Goal: Information Seeking & Learning: Learn about a topic

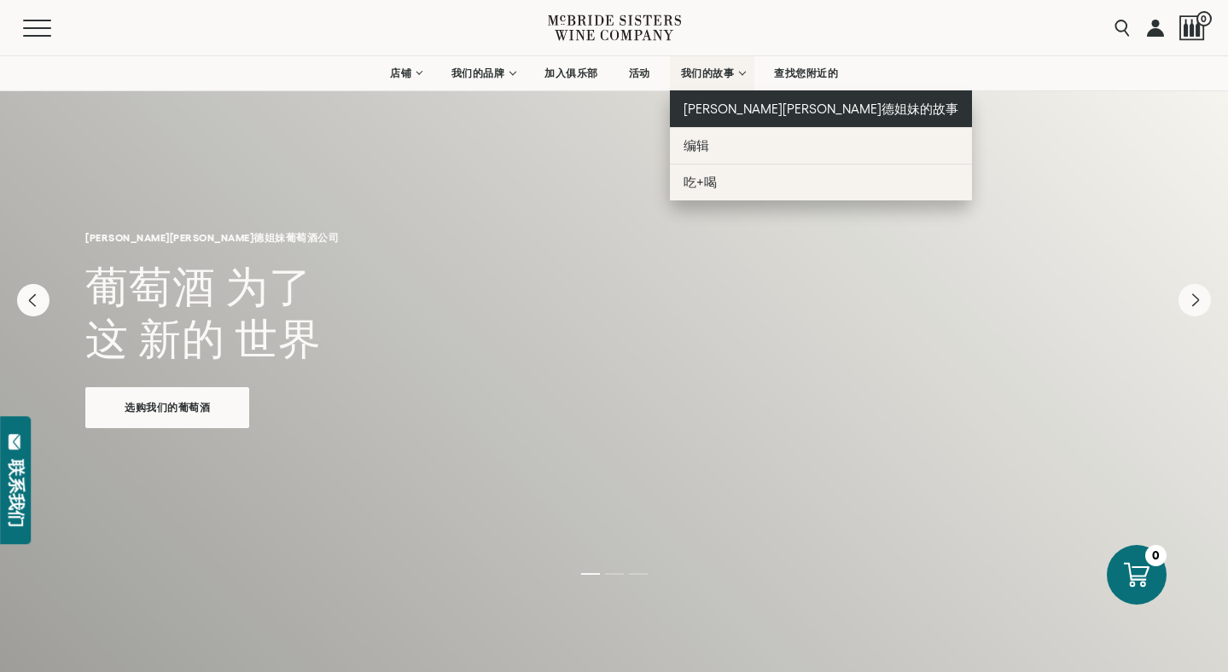
click at [719, 107] on font "[PERSON_NAME][PERSON_NAME]德姐妹的故事" at bounding box center [822, 109] width 276 height 15
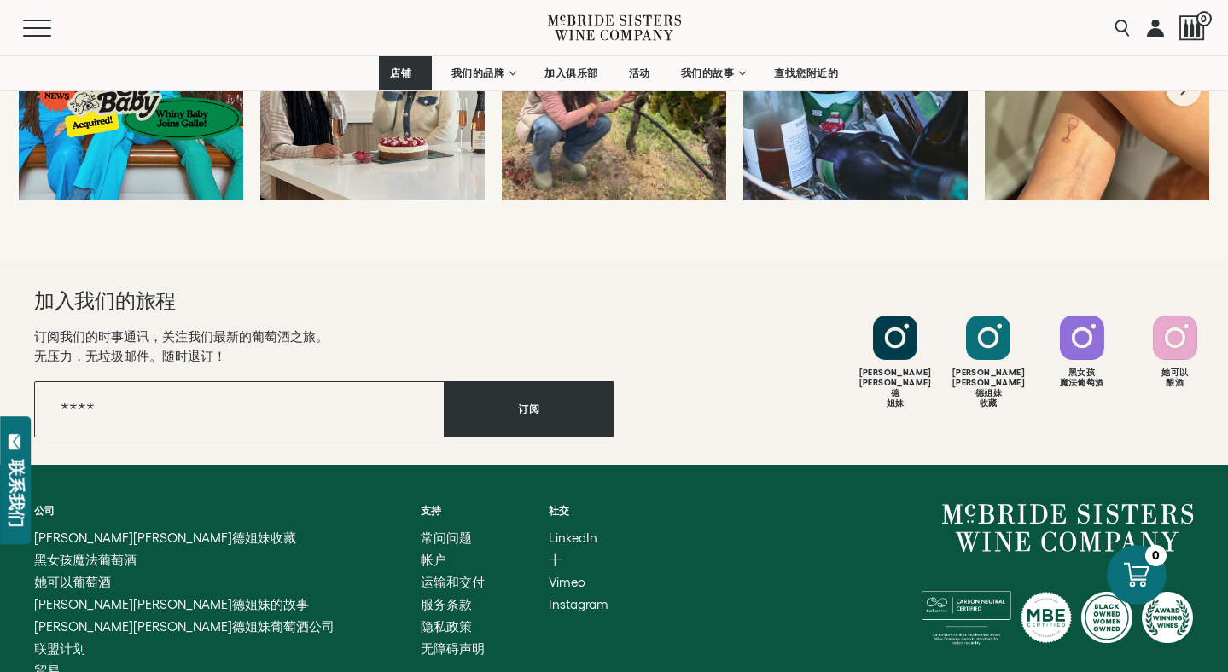
scroll to position [6864, 0]
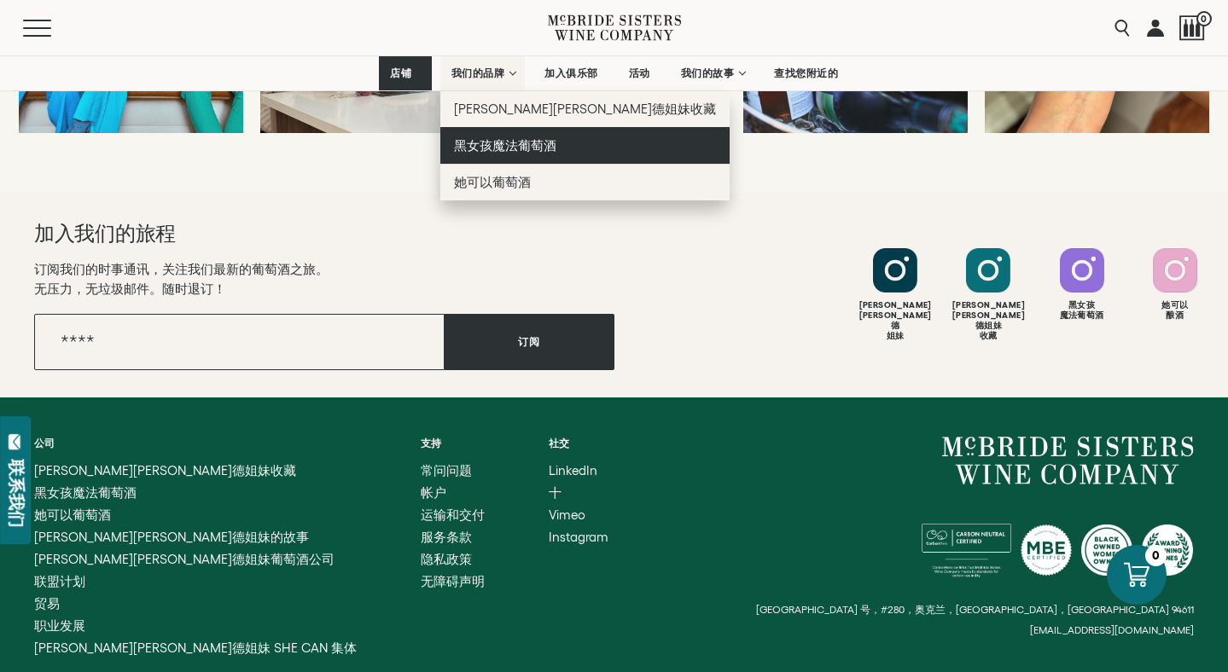
click at [488, 145] on font "黑女孩魔法葡萄酒" at bounding box center [505, 145] width 102 height 15
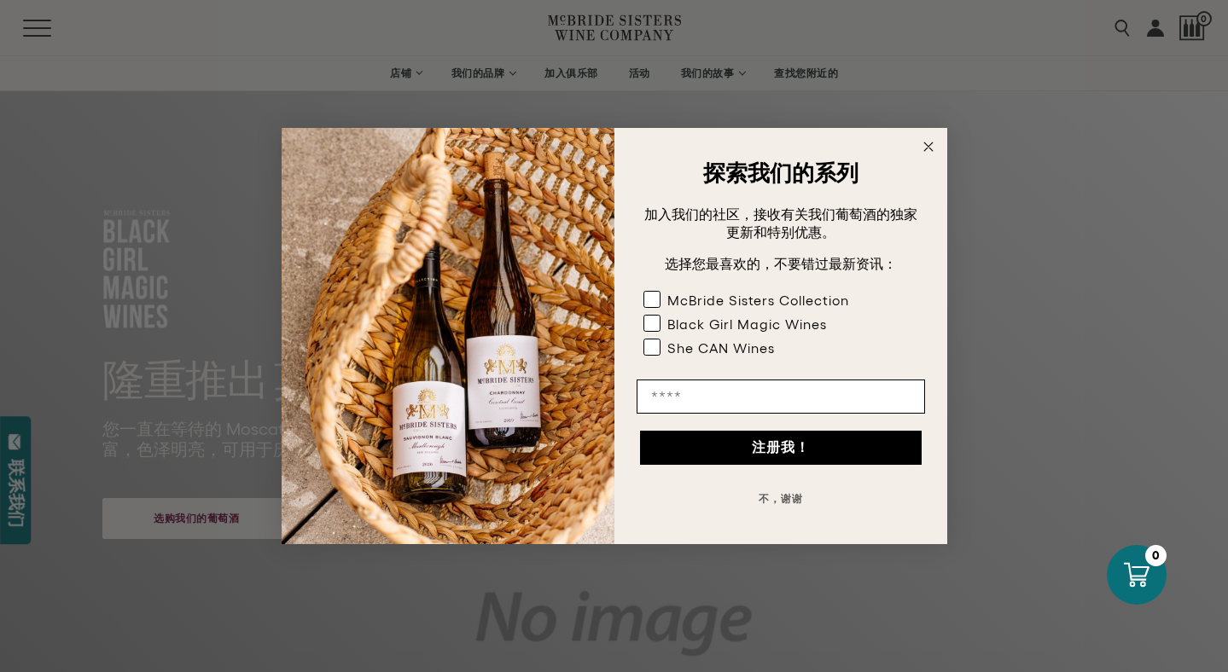
click at [931, 146] on circle "关闭对话框" at bounding box center [928, 147] width 20 height 20
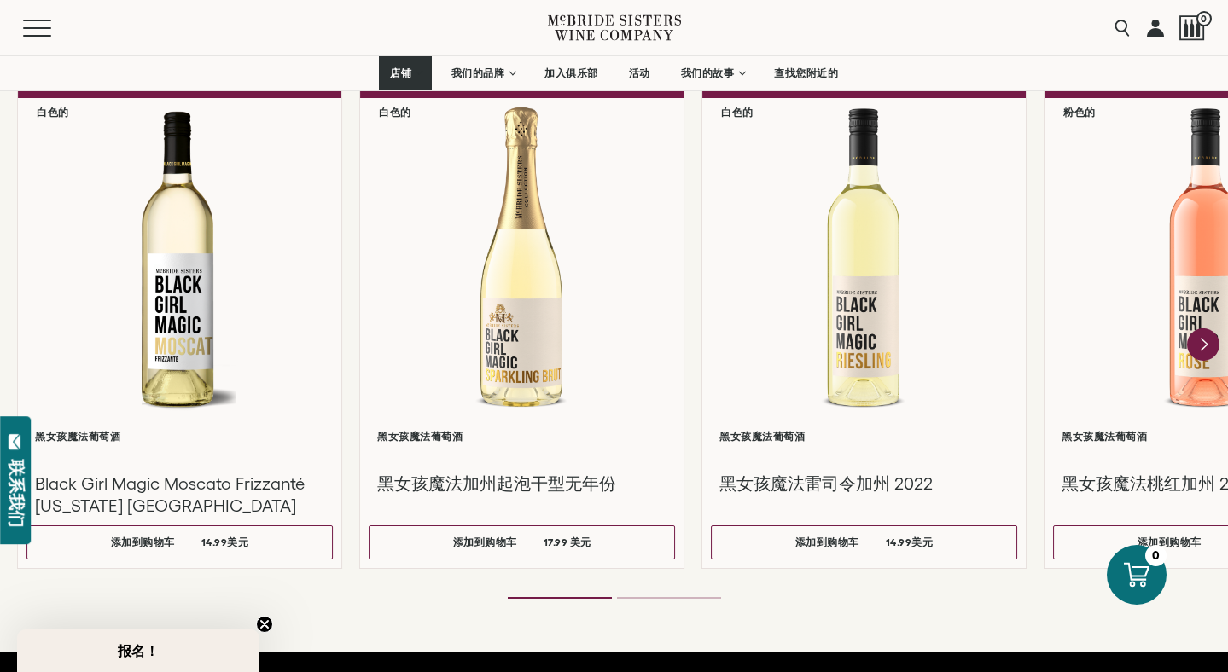
scroll to position [1618, 0]
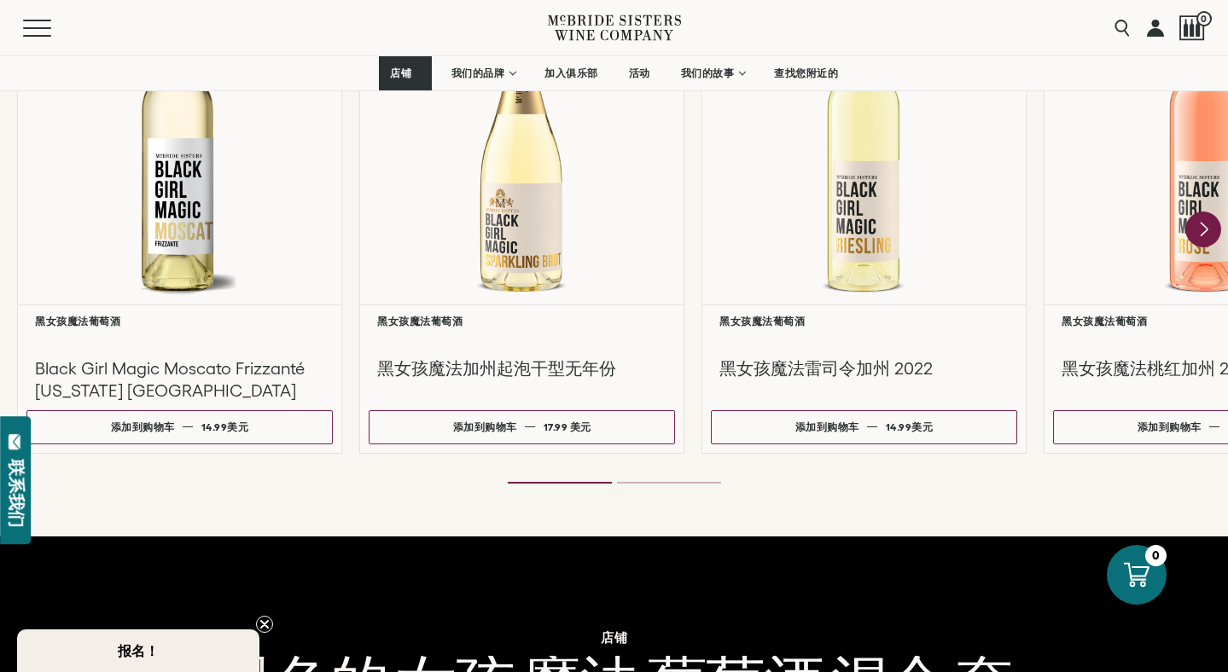
click at [1206, 223] on icon "下一个" at bounding box center [1204, 230] width 7 height 14
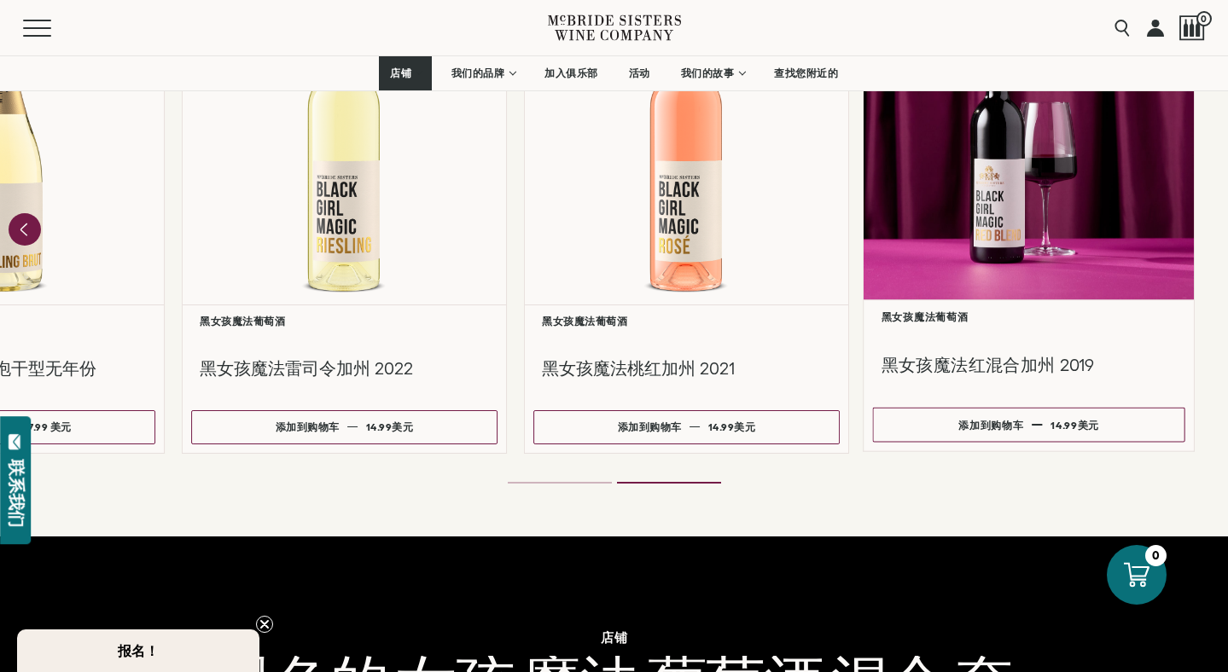
click at [1012, 410] on link "**********" at bounding box center [1029, 206] width 332 height 491
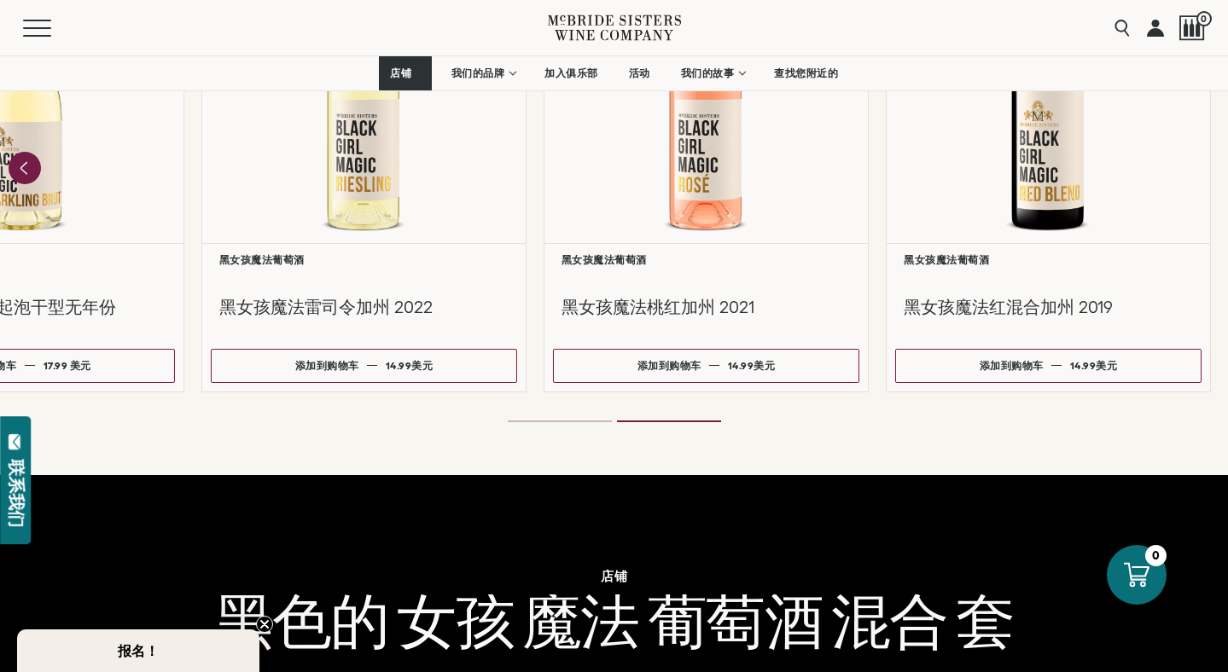
scroll to position [1546, 0]
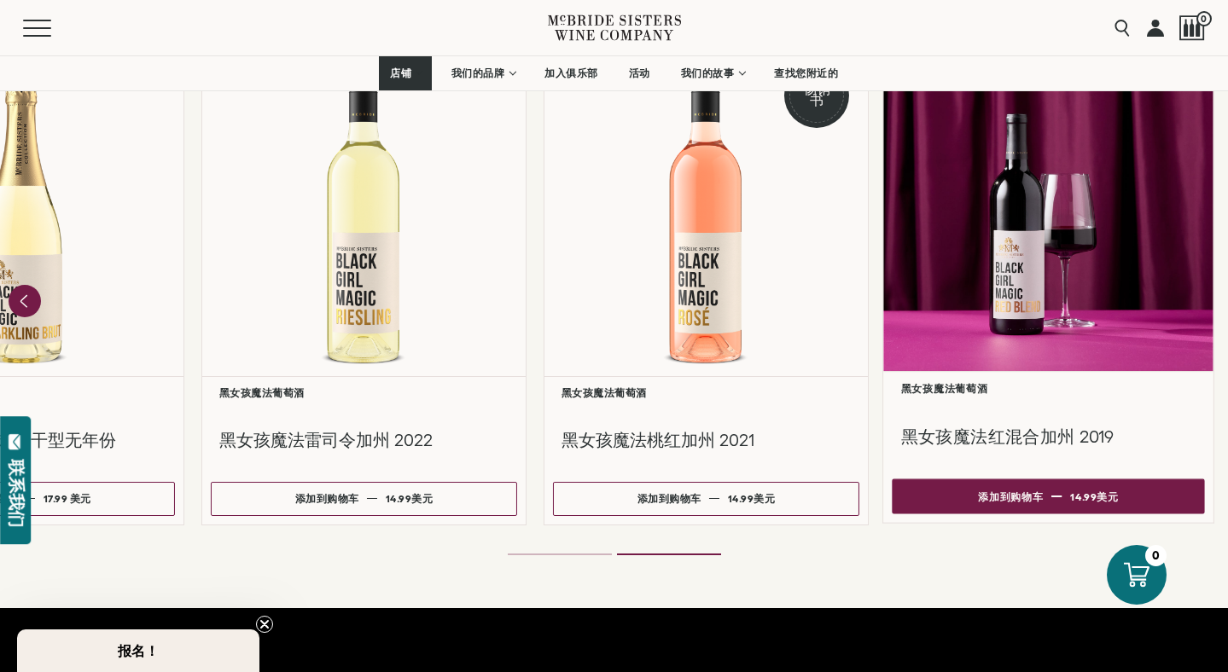
click at [981, 491] on font "添加到购物车" at bounding box center [1011, 496] width 66 height 11
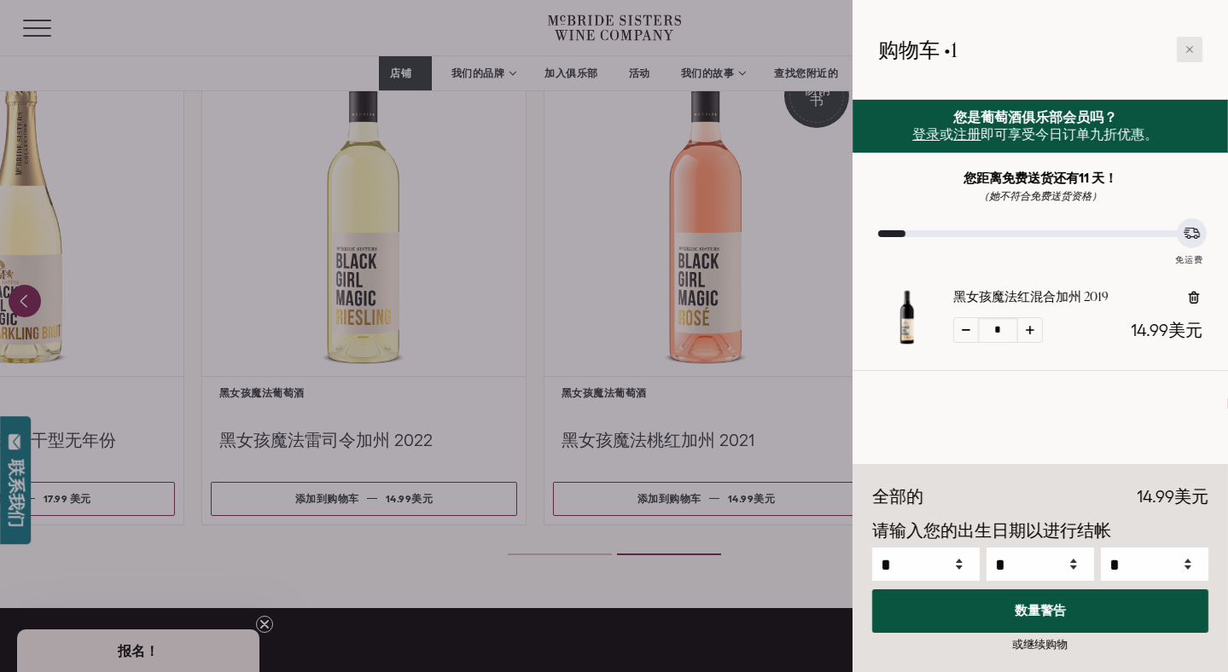
click at [1194, 48] on div at bounding box center [1190, 50] width 26 height 26
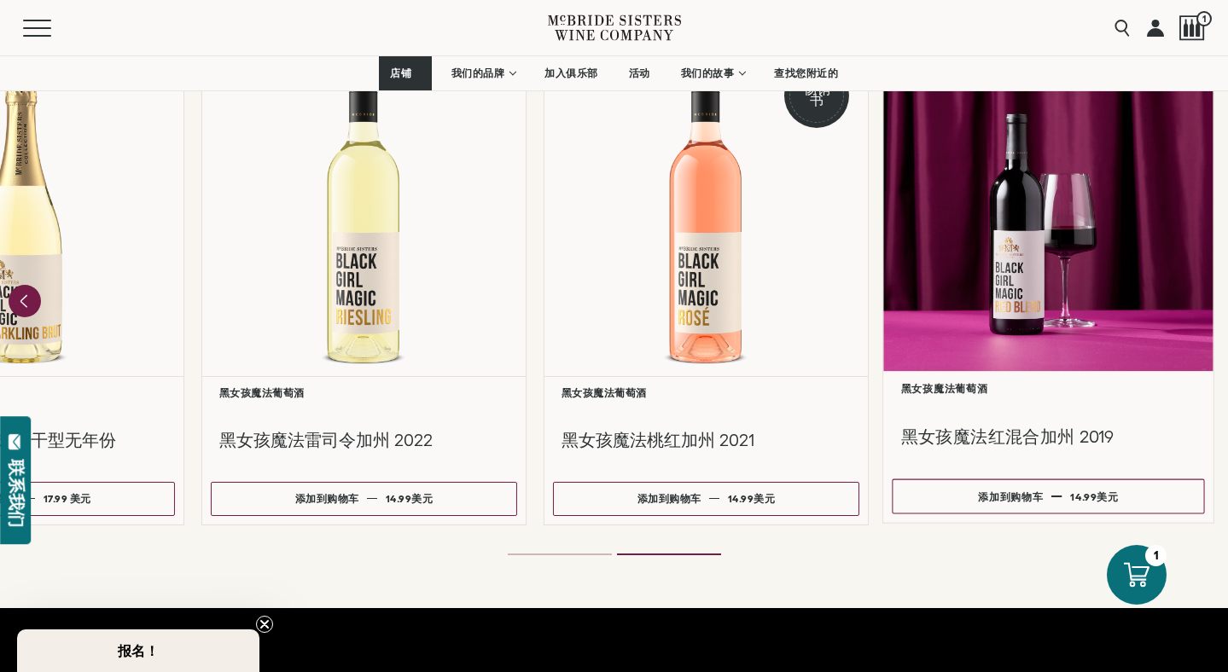
click at [995, 253] on div at bounding box center [1048, 207] width 330 height 329
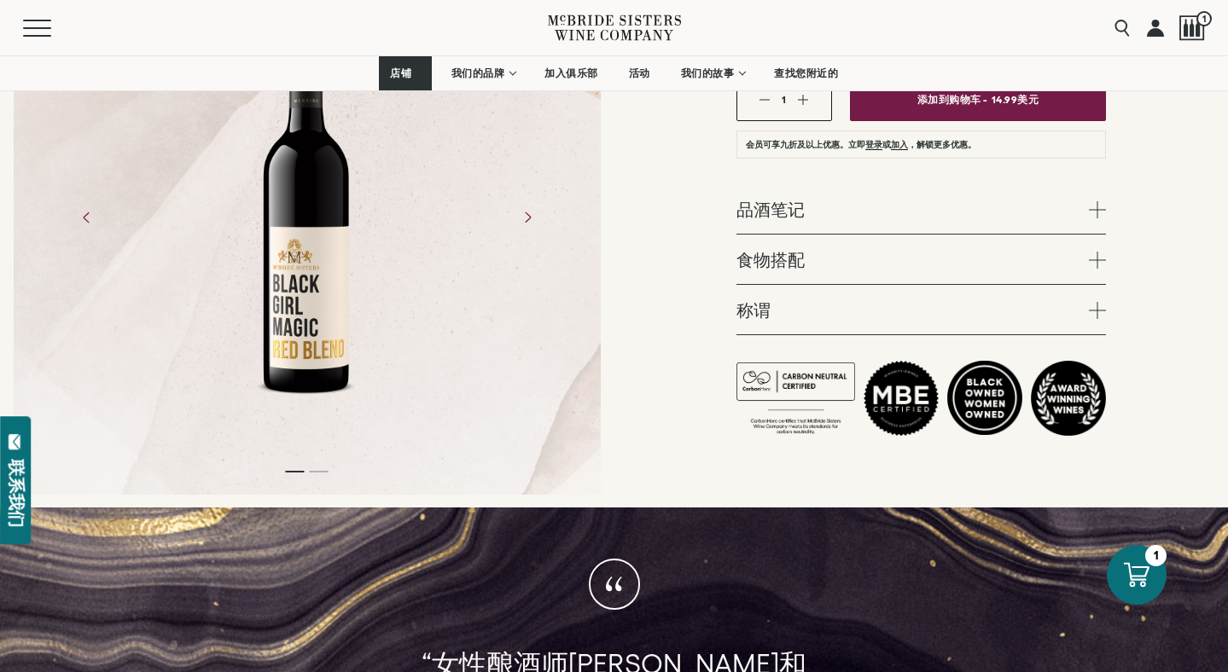
scroll to position [252, 0]
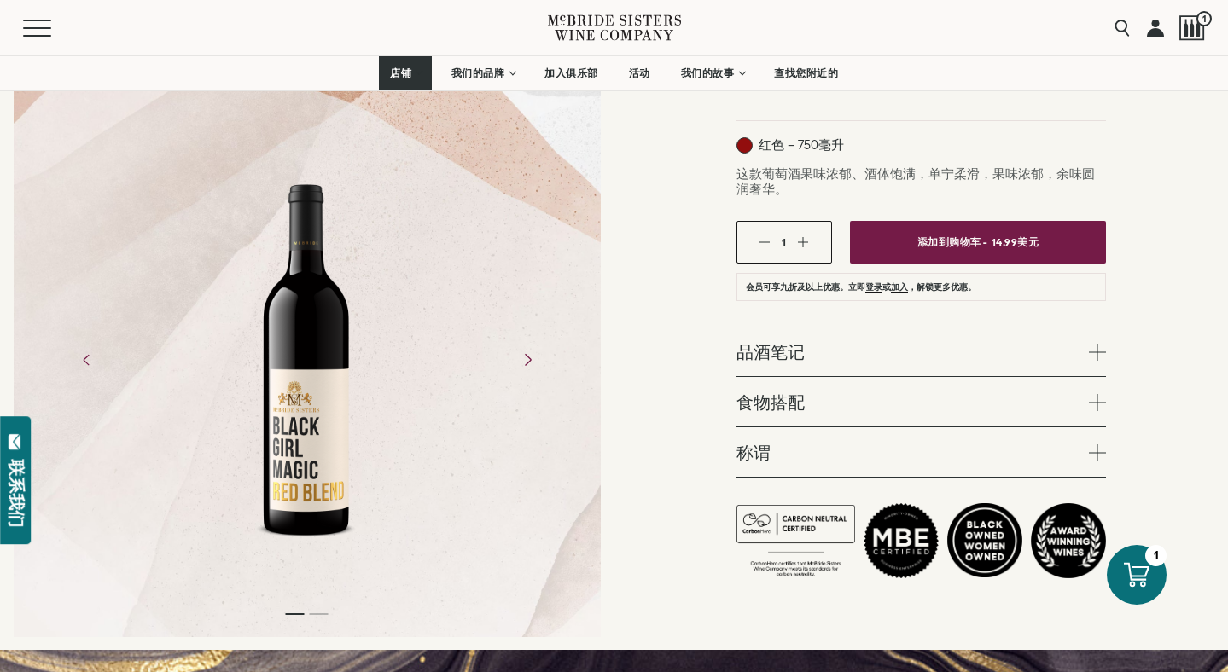
click at [524, 359] on icon "下一个" at bounding box center [527, 360] width 30 height 30
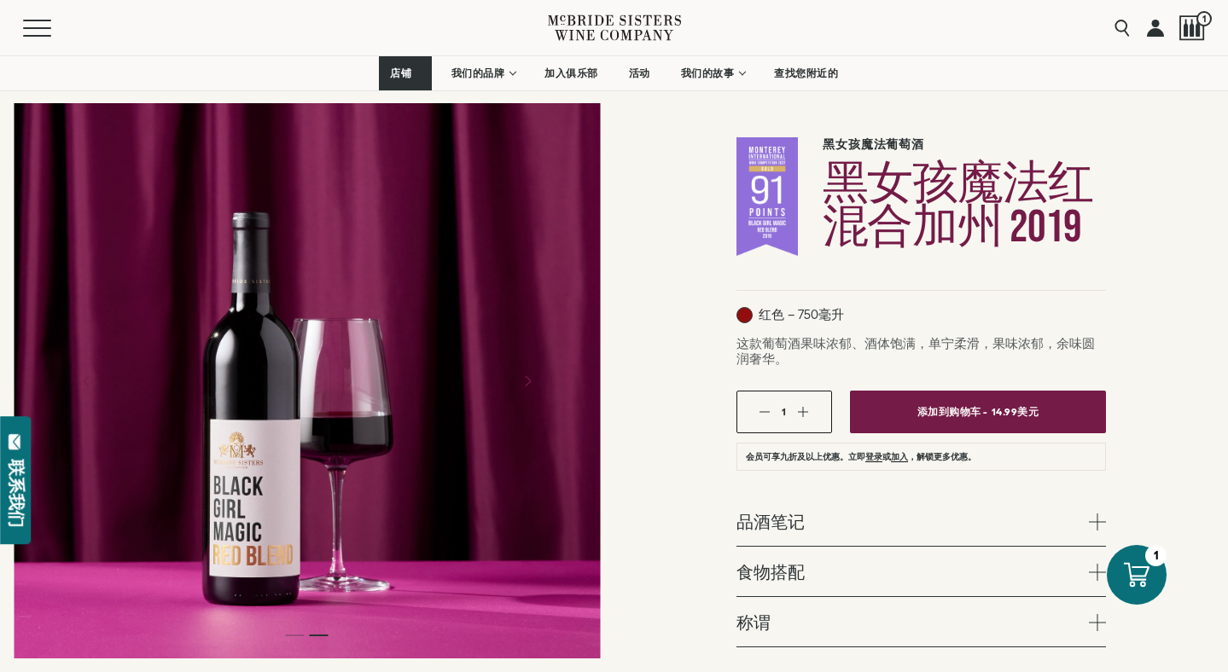
scroll to position [294, 0]
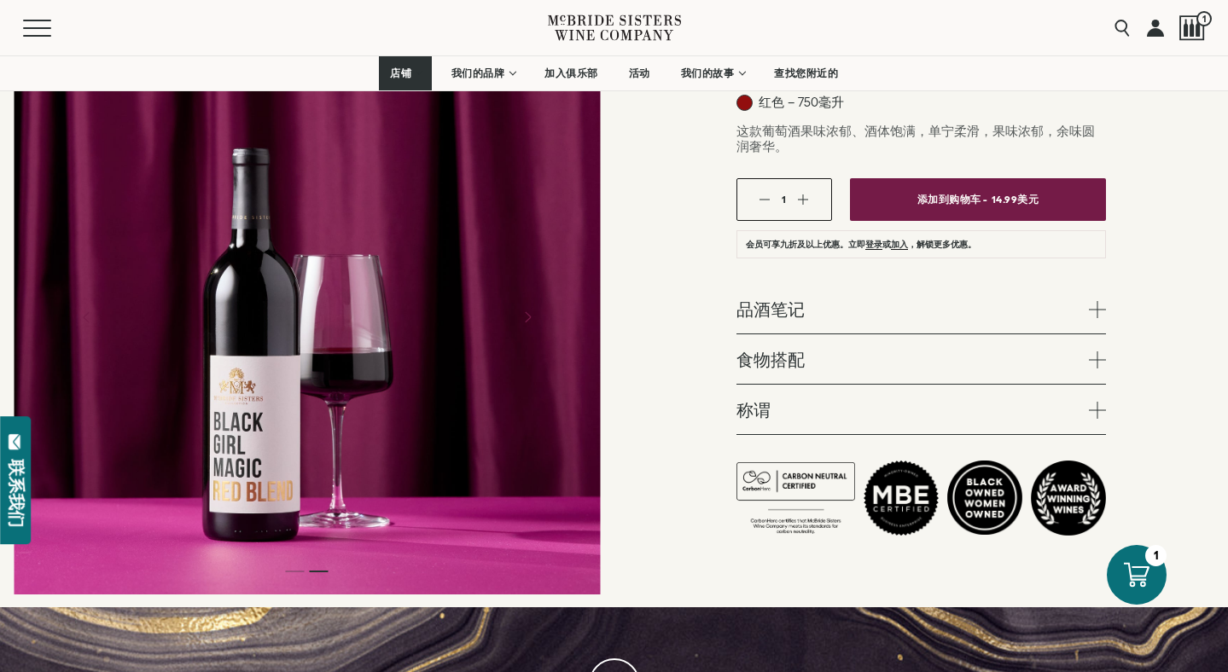
click at [1096, 308] on span at bounding box center [1097, 309] width 17 height 17
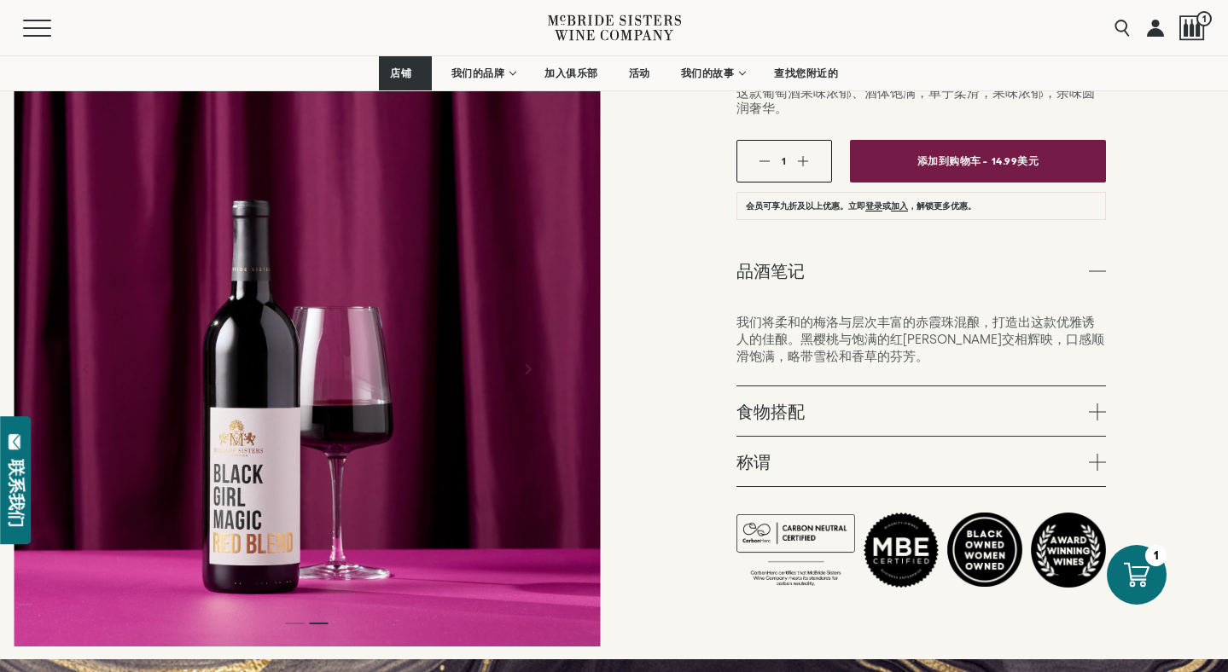
scroll to position [409, 0]
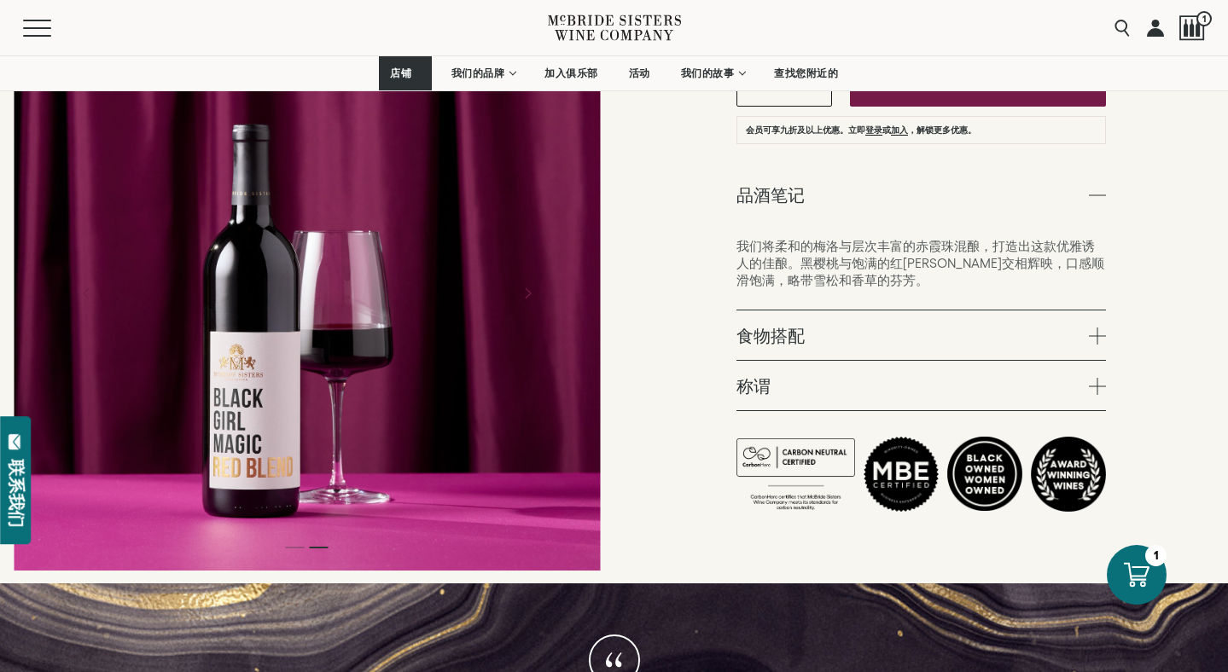
click at [1095, 317] on link "食物搭配" at bounding box center [921, 335] width 370 height 49
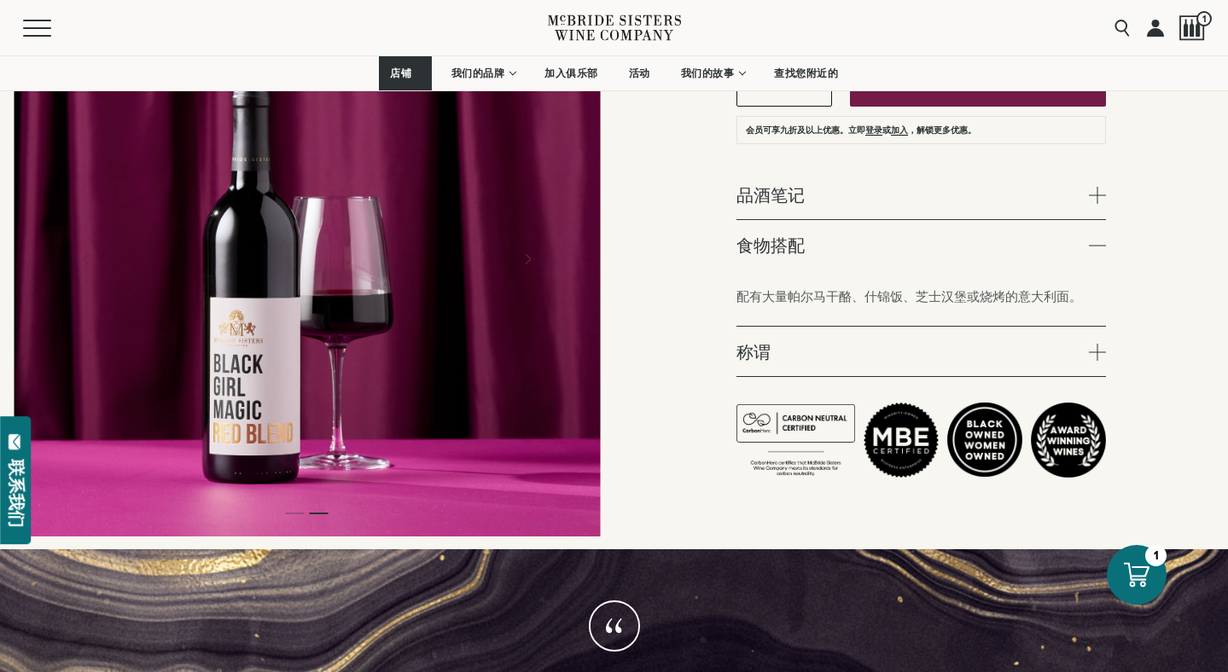
click at [1096, 344] on span at bounding box center [1097, 352] width 17 height 17
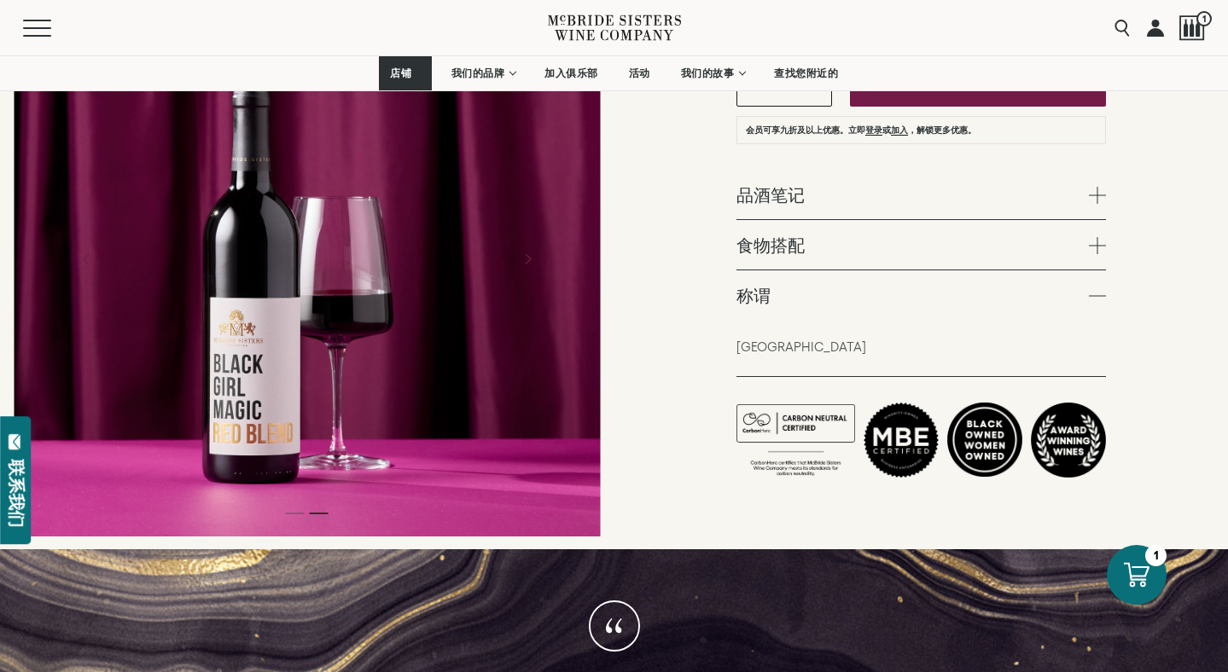
click at [1100, 201] on span at bounding box center [1097, 195] width 17 height 17
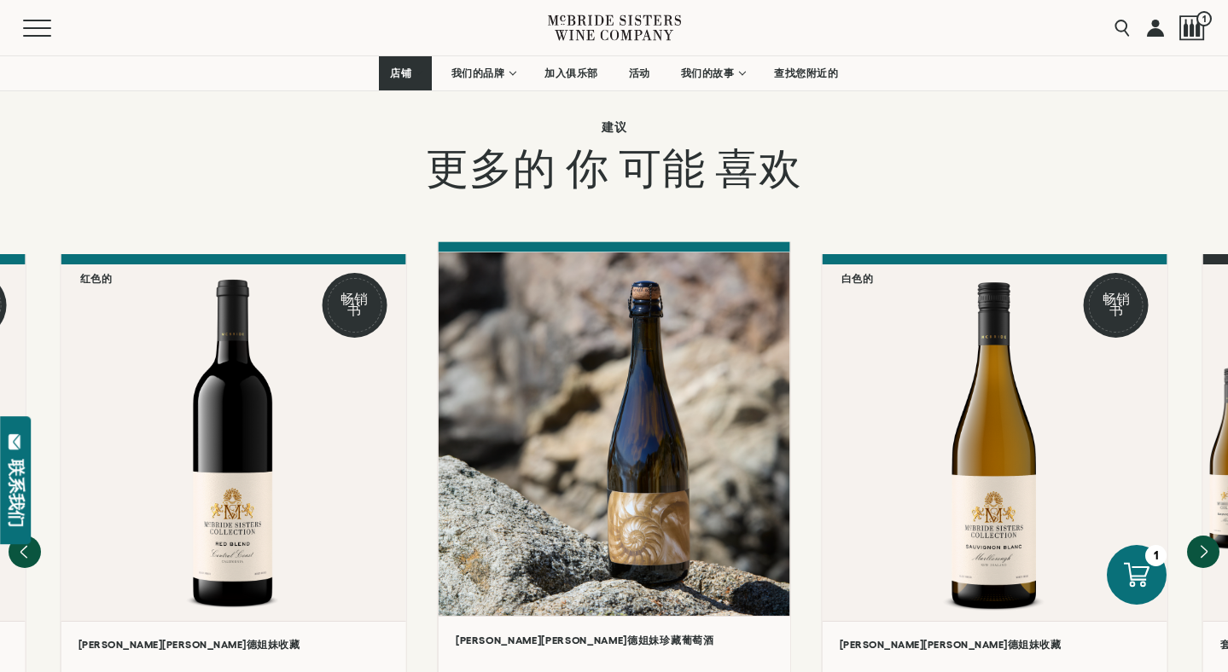
scroll to position [2141, 0]
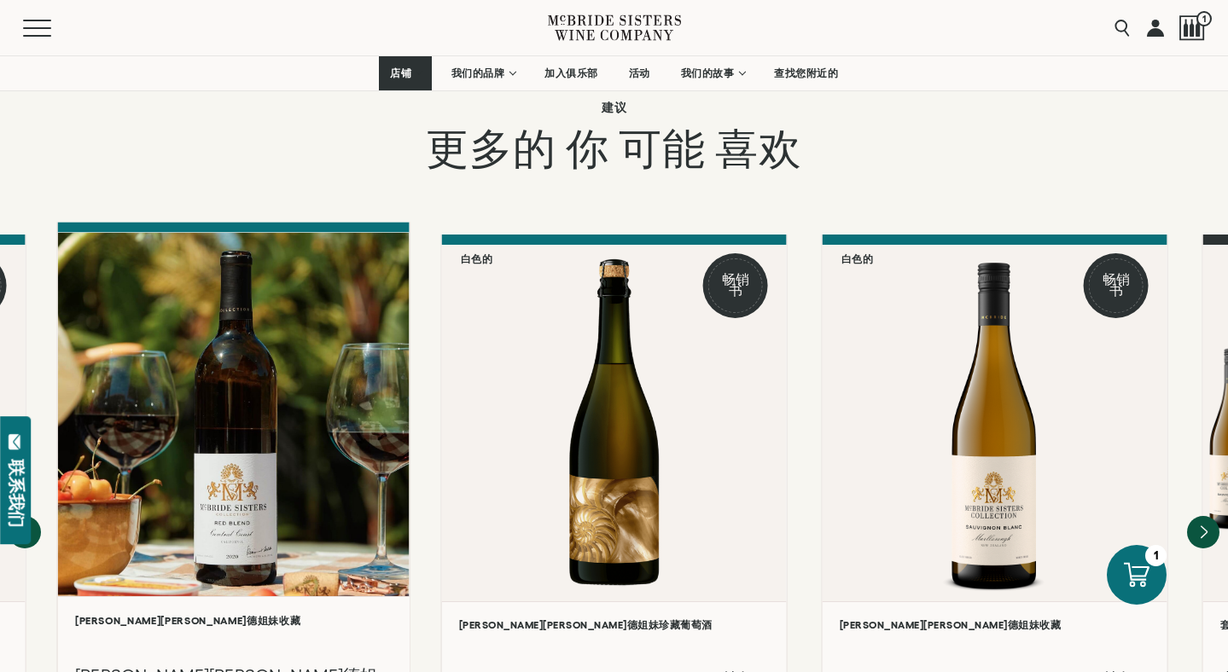
click at [269, 327] on div at bounding box center [233, 414] width 352 height 364
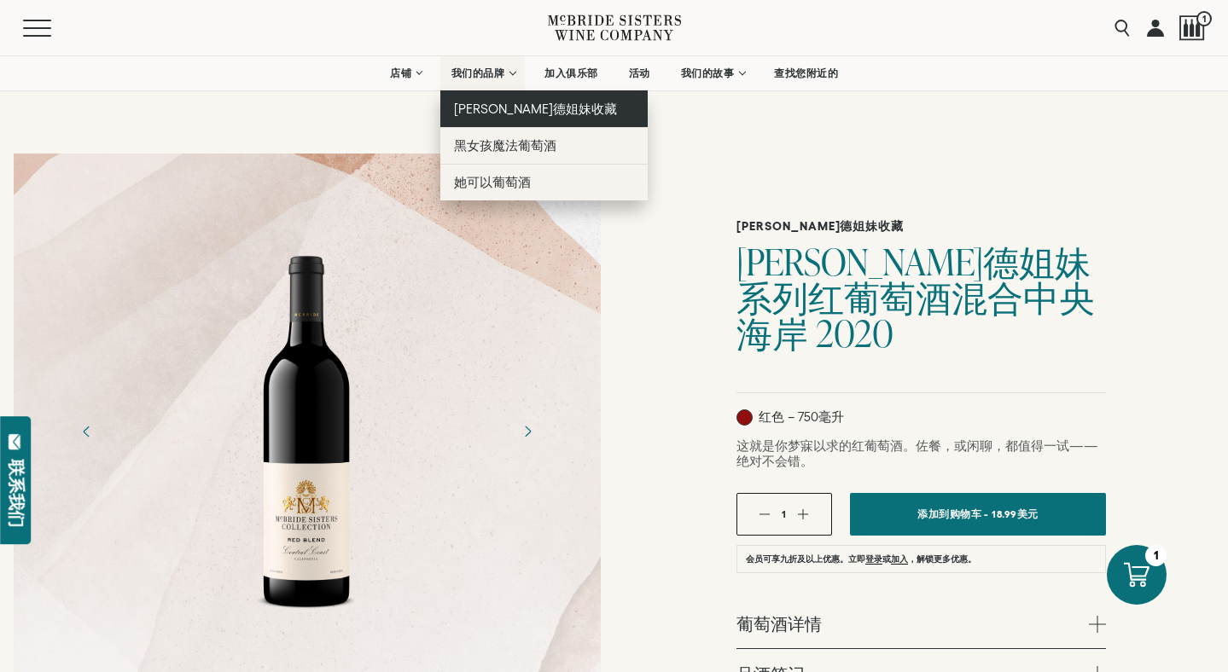
click at [494, 104] on font "[PERSON_NAME][PERSON_NAME]德姐妹收藏" at bounding box center [535, 109] width 163 height 15
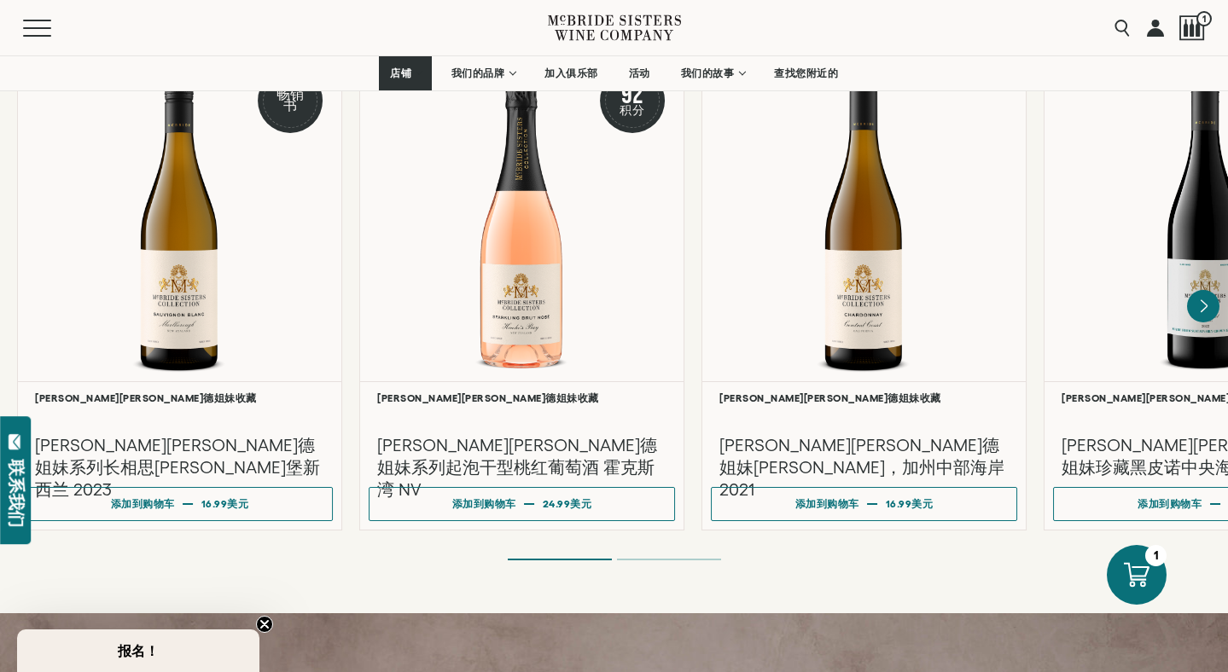
scroll to position [1541, 0]
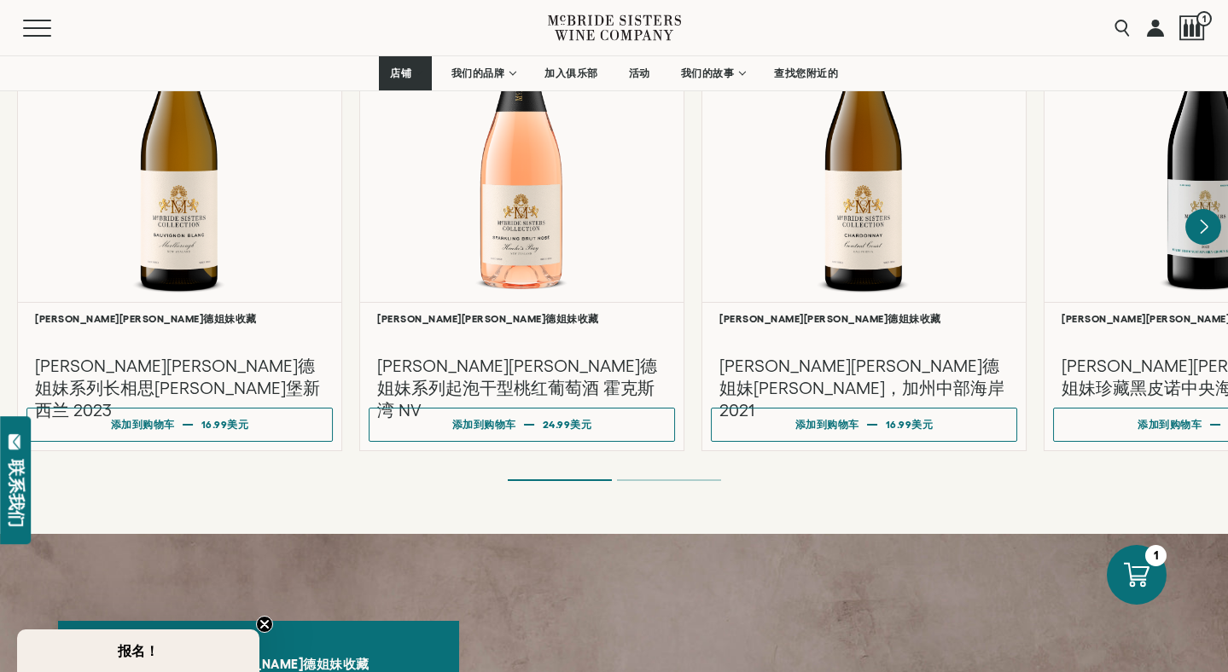
click at [1202, 227] on icon "下一个" at bounding box center [1204, 227] width 7 height 14
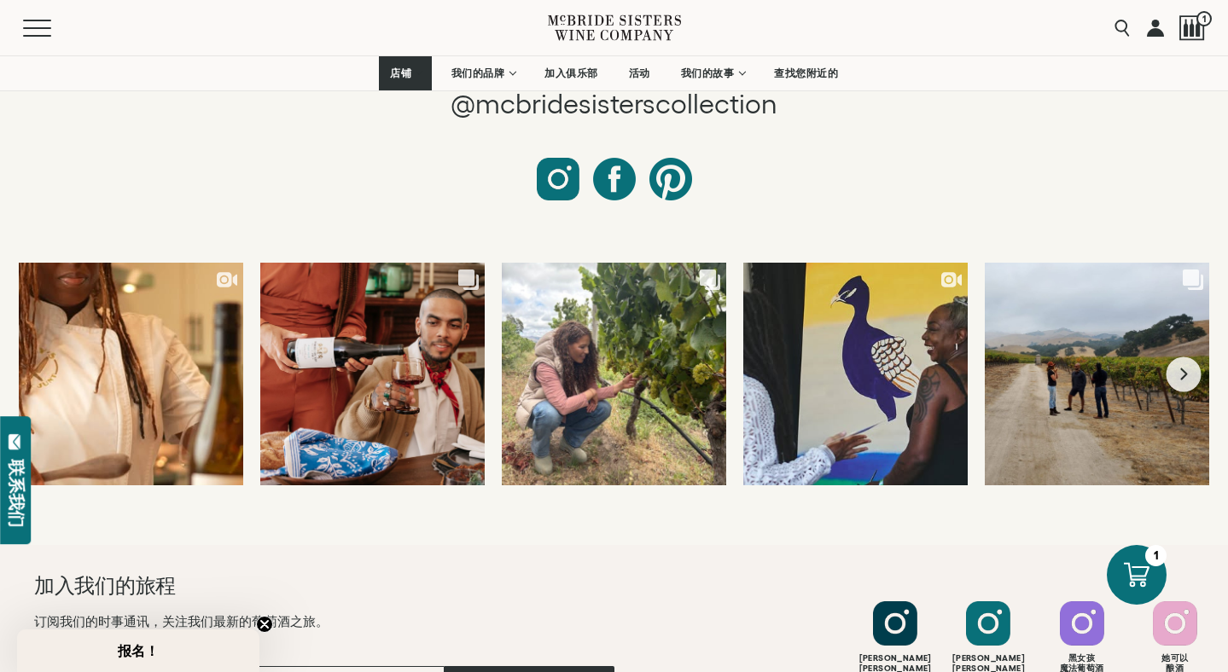
scroll to position [7737, 0]
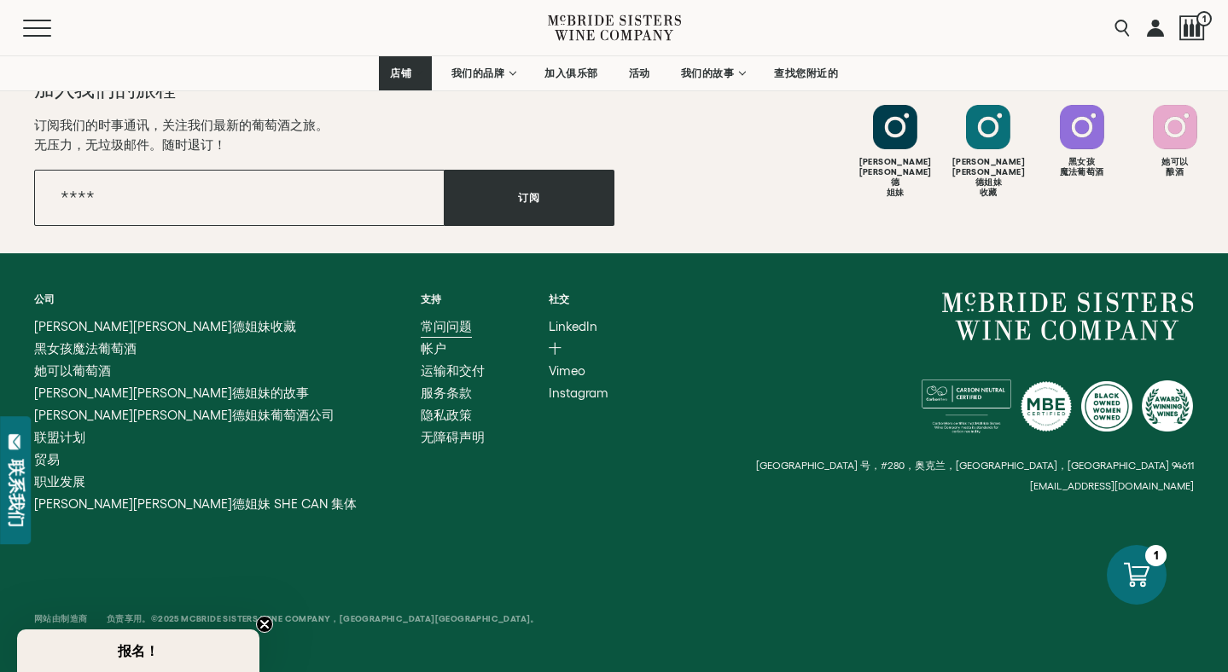
click at [421, 320] on font "常问问题" at bounding box center [446, 326] width 51 height 15
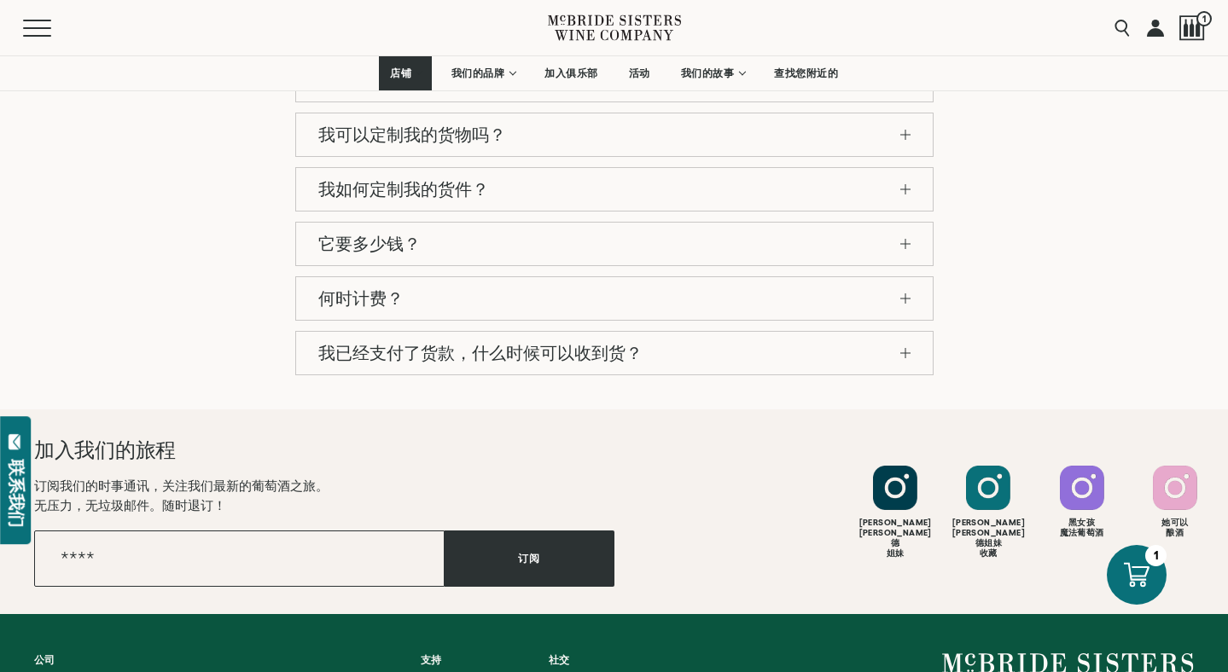
scroll to position [1943, 0]
